Goal: Task Accomplishment & Management: Manage account settings

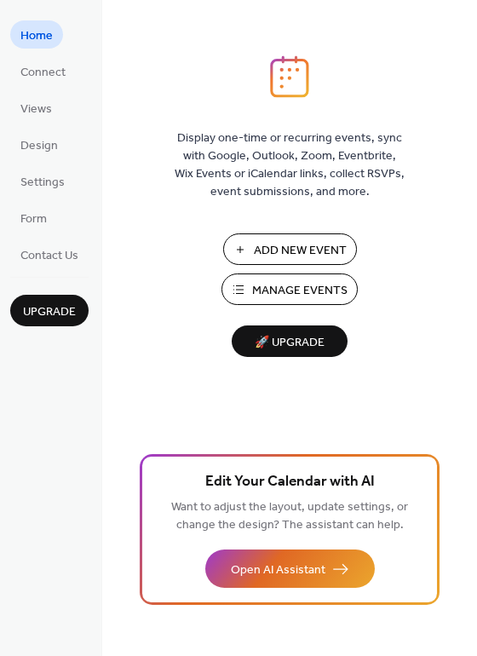
click at [280, 287] on span "Manage Events" at bounding box center [299, 291] width 95 height 18
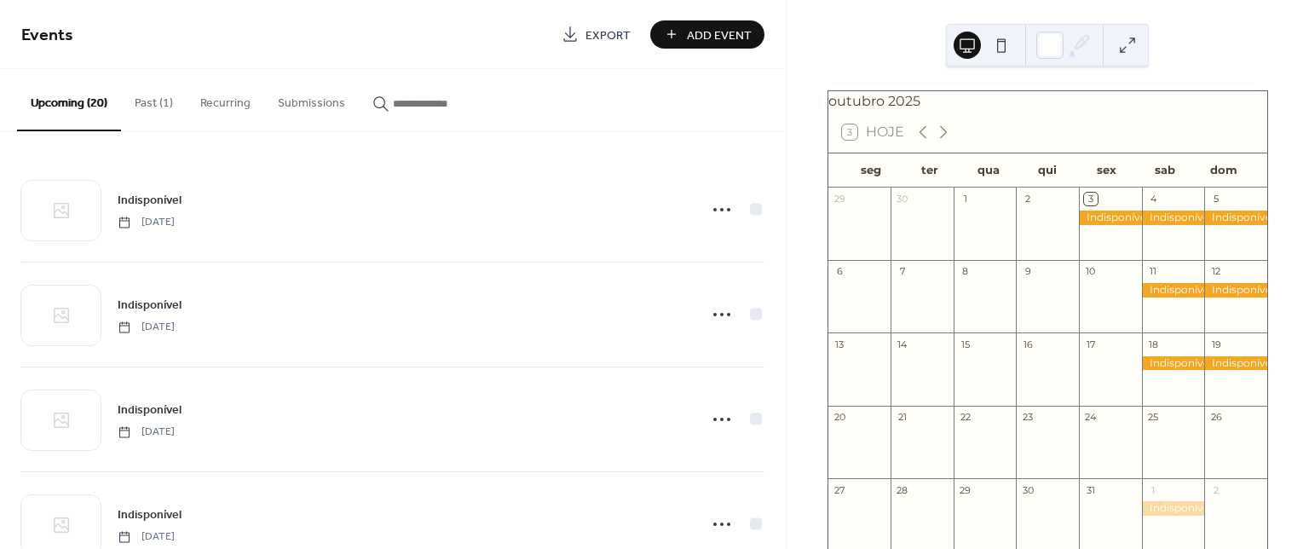
click at [147, 104] on button "Past (1)" at bounding box center [154, 99] width 66 height 61
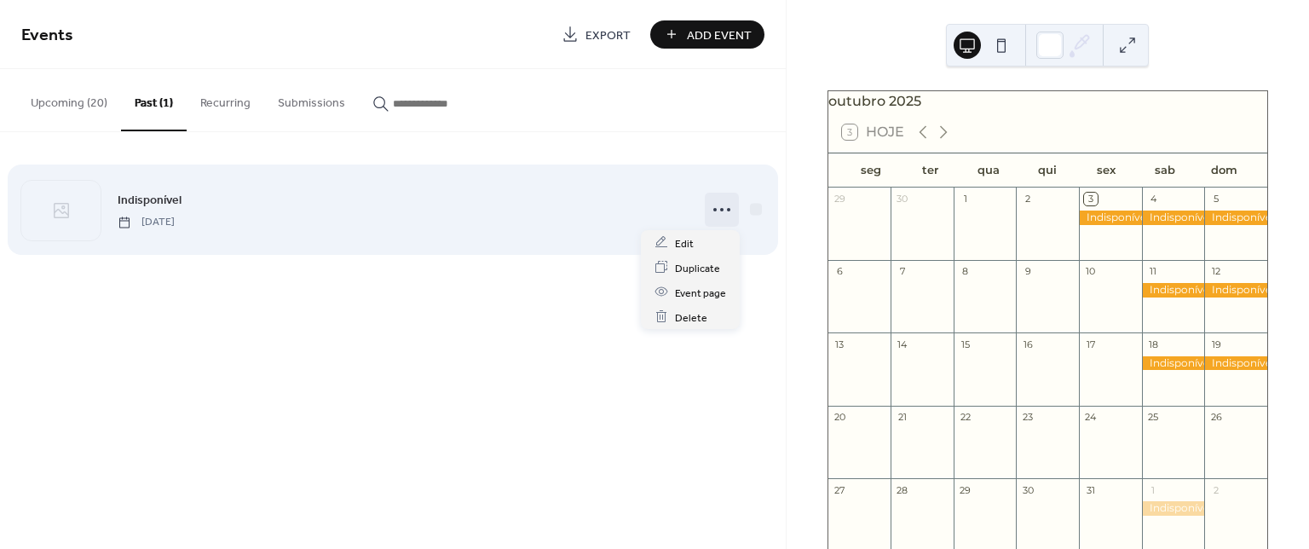
click at [724, 211] on icon at bounding box center [721, 209] width 27 height 27
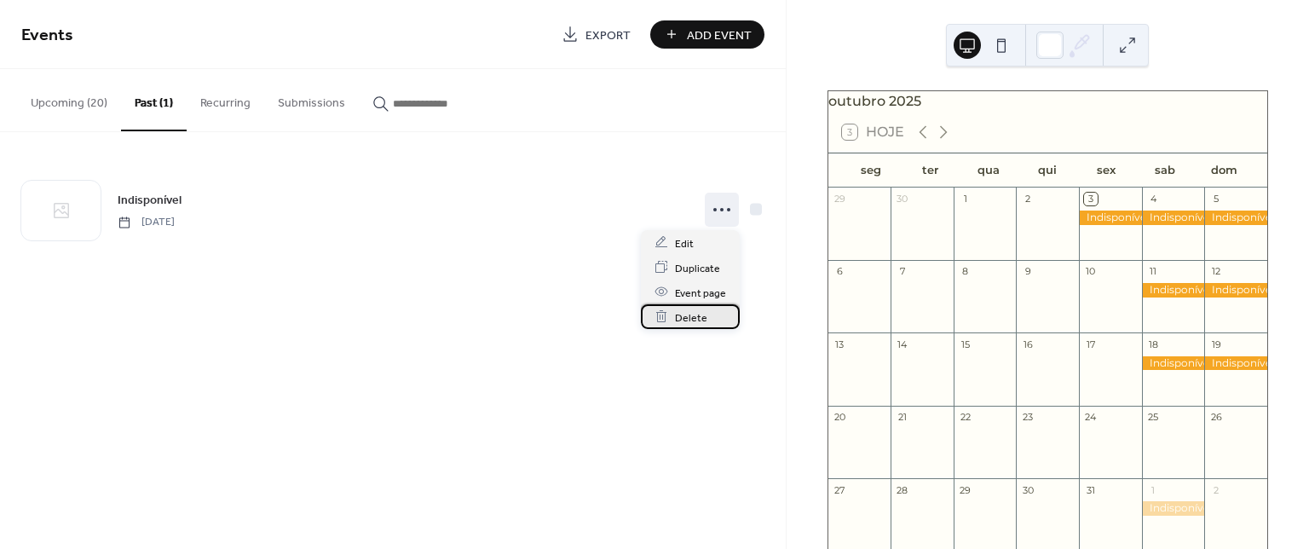
click at [682, 317] on span "Delete" at bounding box center [691, 318] width 32 height 18
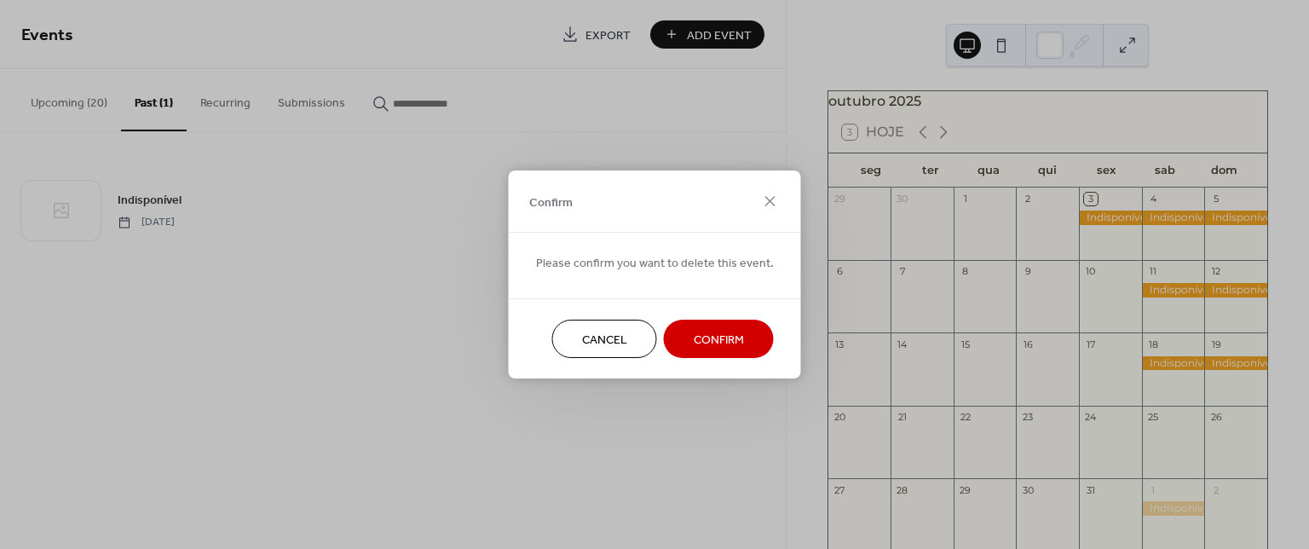
click at [702, 338] on span "Confirm" at bounding box center [719, 341] width 50 height 18
